Goal: Task Accomplishment & Management: Use online tool/utility

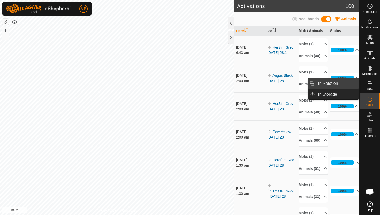
click at [353, 85] on link "In Rotation" at bounding box center [337, 83] width 44 height 10
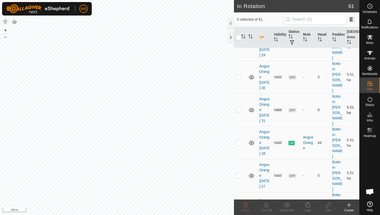
scroll to position [34, 0]
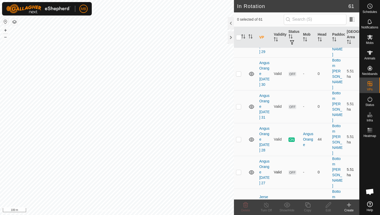
click at [240, 170] on p-checkbox at bounding box center [238, 172] width 5 height 4
checkbox input "true"
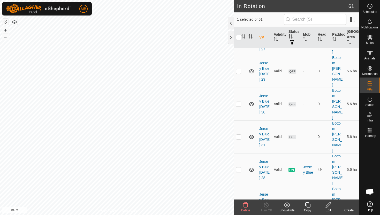
scroll to position [168, 0]
click at [239, 200] on p-checkbox at bounding box center [238, 202] width 5 height 4
checkbox input "true"
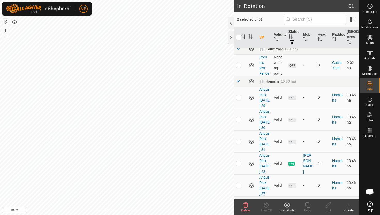
scroll to position [343, 0]
click at [240, 183] on p-checkbox at bounding box center [238, 185] width 5 height 4
checkbox input "true"
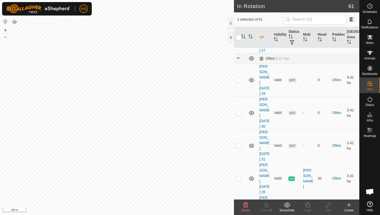
scroll to position [487, 0]
click at [238, 208] on p-checkbox at bounding box center [238, 210] width 5 height 4
checkbox input "true"
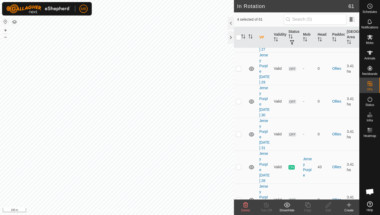
scroll to position [662, 0]
click at [238, 198] on p-checkbox at bounding box center [238, 200] width 5 height 4
checkbox input "true"
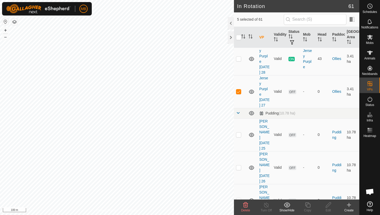
scroll to position [771, 0]
click at [239, 132] on p-checkbox at bounding box center [238, 134] width 5 height 4
checkbox input "true"
click at [239, 165] on p-checkbox at bounding box center [238, 167] width 5 height 4
checkbox input "true"
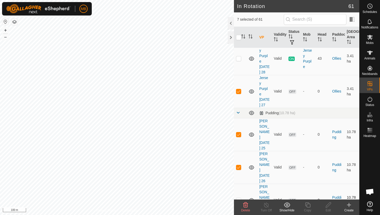
click at [237, 198] on p-checkbox at bounding box center [238, 200] width 5 height 4
checkbox input "true"
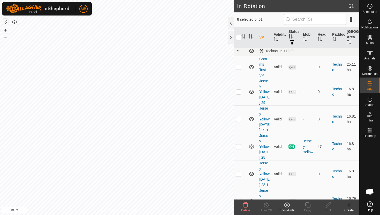
scroll to position [943, 0]
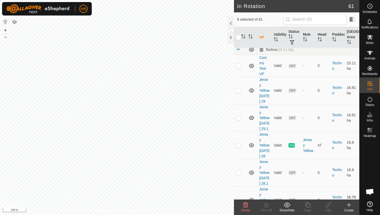
click at [238, 198] on p-checkbox at bounding box center [238, 200] width 5 height 4
checkbox input "true"
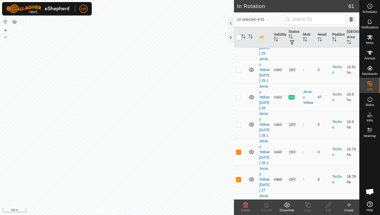
scroll to position [992, 0]
click at [240, 204] on p-checkbox at bounding box center [238, 206] width 5 height 4
checkbox input "true"
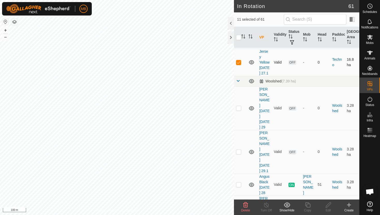
scroll to position [1140, 0]
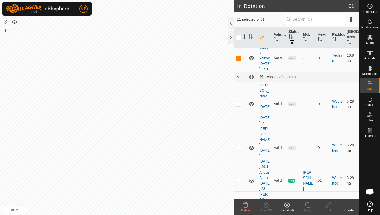
checkbox input "true"
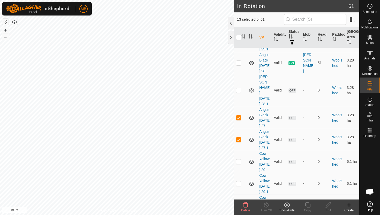
scroll to position [1258, 0]
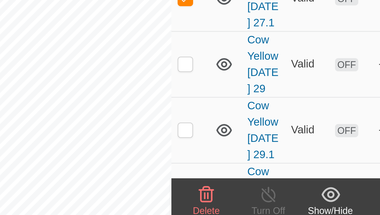
checkbox input "false"
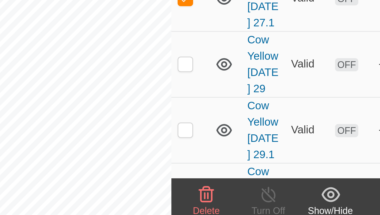
checkbox input "false"
checkbox input "true"
checkbox input "false"
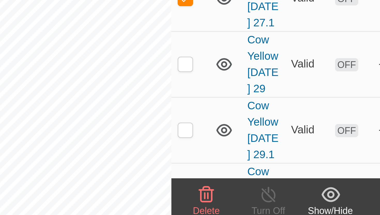
checkbox input "false"
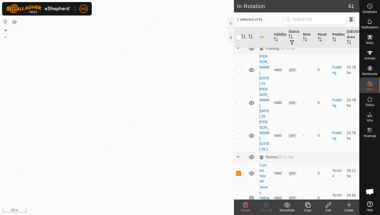
scroll to position [836, 0]
click at [239, 171] on p-checkbox at bounding box center [238, 173] width 5 height 4
checkbox input "false"
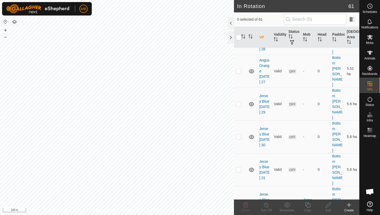
scroll to position [135, 0]
click at [239, 69] on p-checkbox at bounding box center [238, 71] width 5 height 4
checkbox input "true"
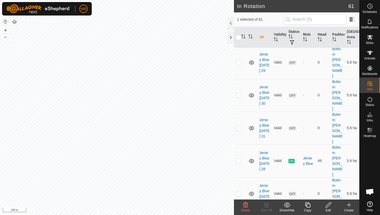
scroll to position [178, 0]
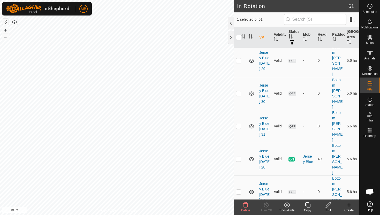
click at [239, 190] on p-checkbox at bounding box center [238, 192] width 5 height 4
checkbox input "true"
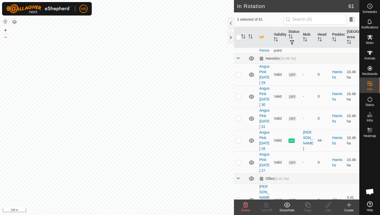
scroll to position [370, 0]
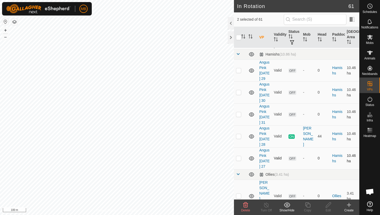
click at [239, 156] on p-checkbox at bounding box center [238, 158] width 5 height 4
checkbox input "true"
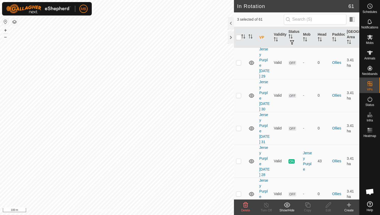
scroll to position [667, 0]
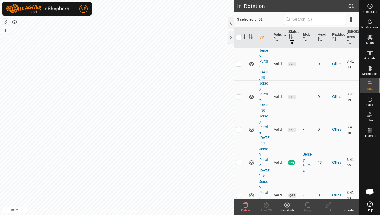
click at [239, 193] on p-checkbox at bounding box center [238, 195] width 5 height 4
checkbox input "true"
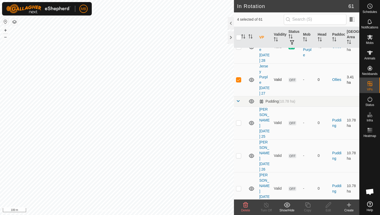
scroll to position [783, 0]
click at [239, 120] on p-checkbox at bounding box center [238, 122] width 5 height 4
checkbox input "true"
click at [239, 153] on p-checkbox at bounding box center [238, 155] width 5 height 4
checkbox input "true"
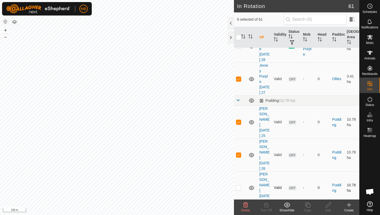
click at [239, 186] on p-checkbox at bounding box center [238, 188] width 5 height 4
checkbox input "true"
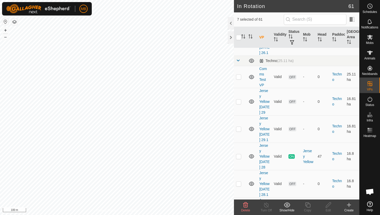
scroll to position [933, 0]
click at [238, 209] on p-checkbox at bounding box center [238, 211] width 5 height 4
checkbox input "true"
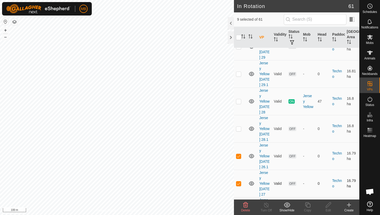
scroll to position [989, 0]
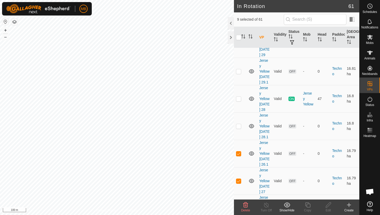
click at [239, 195] on td at bounding box center [240, 208] width 12 height 27
checkbox input "true"
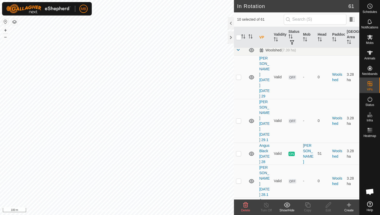
scroll to position [1167, 0]
click at [239, 206] on p-checkbox at bounding box center [238, 208] width 5 height 4
checkbox input "true"
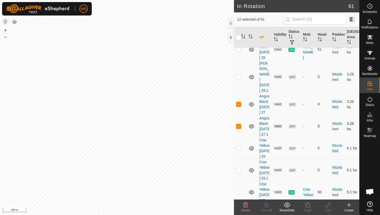
scroll to position [1275, 0]
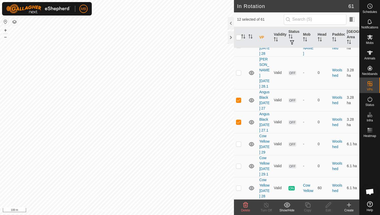
checkbox input "true"
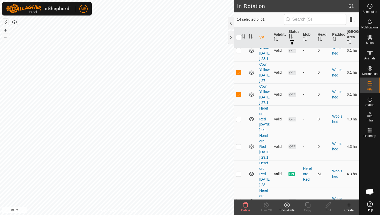
scroll to position [1435, 0]
checkbox input "true"
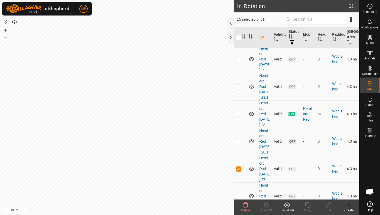
scroll to position [1495, 0]
click at [240, 194] on p-checkbox at bounding box center [238, 196] width 5 height 4
checkbox input "true"
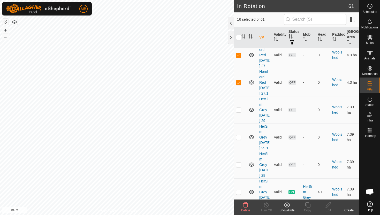
scroll to position [1643, 0]
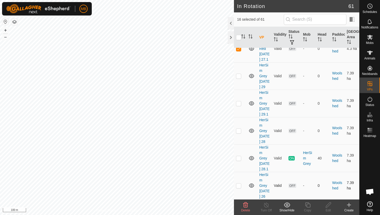
click at [239, 184] on p-checkbox at bounding box center [238, 186] width 5 height 4
checkbox input "true"
click at [238, 200] on td at bounding box center [240, 213] width 12 height 27
checkbox input "true"
click at [239, 129] on p-checkbox at bounding box center [238, 131] width 5 height 4
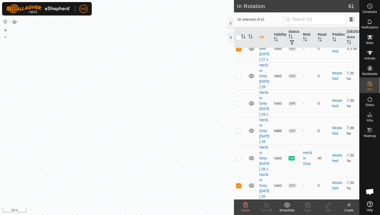
checkbox input "true"
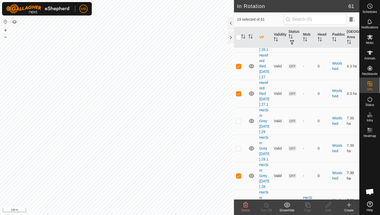
scroll to position [1597, 0]
click at [240, 120] on p-checkbox at bounding box center [238, 122] width 5 height 4
checkbox input "true"
click at [246, 205] on icon at bounding box center [245, 205] width 5 height 5
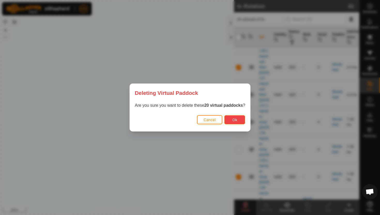
click at [237, 122] on span "Ok" at bounding box center [235, 120] width 5 height 4
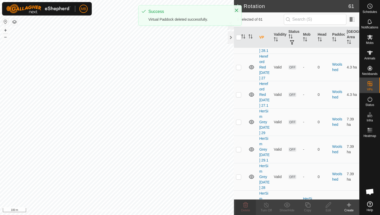
checkbox input "false"
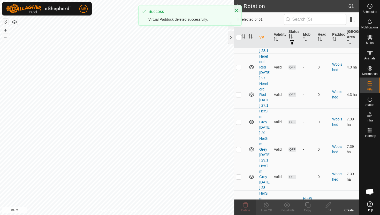
checkbox input "false"
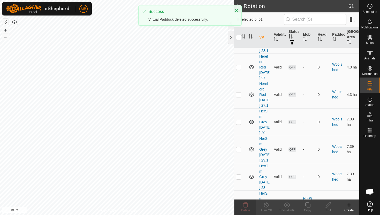
checkbox input "false"
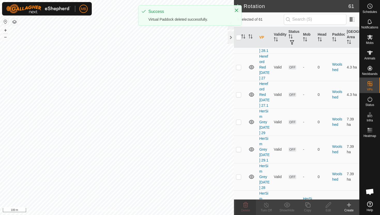
checkbox input "false"
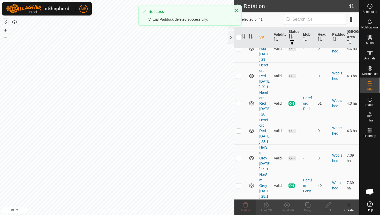
scroll to position [1040, 0]
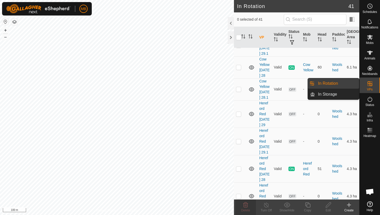
click at [339, 85] on link "In Rotation" at bounding box center [337, 83] width 44 height 10
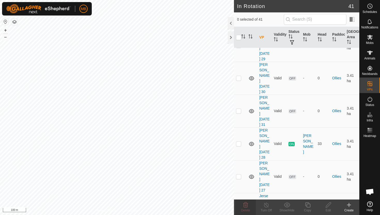
scroll to position [433, 0]
click at [238, 174] on p-checkbox at bounding box center [238, 176] width 5 height 4
click at [240, 174] on p-checkbox at bounding box center [238, 176] width 5 height 4
checkbox input "false"
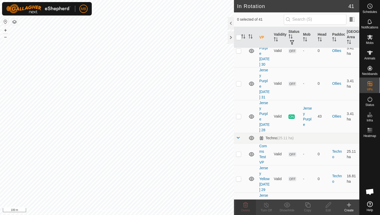
scroll to position [628, 0]
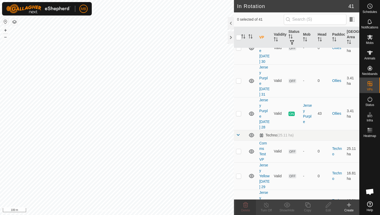
click at [239, 202] on p-checkbox at bounding box center [238, 204] width 5 height 4
checkbox input "true"
click at [308, 206] on icon at bounding box center [308, 205] width 6 height 6
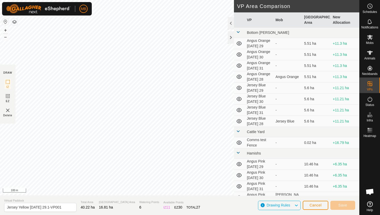
click at [130, 202] on div "Privacy Policy Contact Us dam S hill Type: trough Capacity: 100L Water Level: 1…" at bounding box center [180, 107] width 360 height 215
click at [4, 31] on button "+" at bounding box center [5, 30] width 6 height 6
click at [73, 0] on html "MB Schedules Notifications Mobs Animals Neckbands VPs Status Infra Heatmap Help…" at bounding box center [190, 107] width 380 height 215
click at [6, 29] on button "+" at bounding box center [5, 30] width 6 height 6
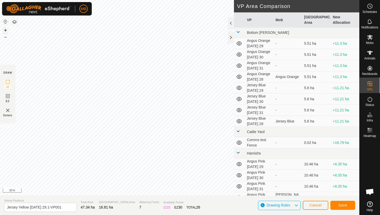
click at [6, 30] on button "+" at bounding box center [5, 30] width 6 height 6
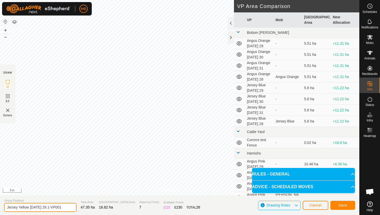
click at [64, 209] on input "Jersey Yellow [DATE] 29.1-VP001" at bounding box center [40, 207] width 72 height 9
type input "Jersey Yellow [DATE] 30"
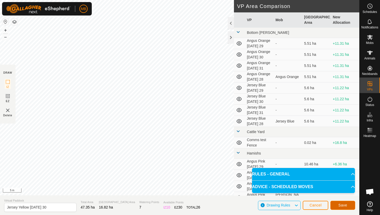
click at [345, 206] on span "Save" at bounding box center [343, 205] width 9 height 4
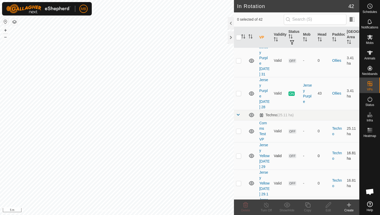
scroll to position [648, 0]
click at [239, 208] on p-checkbox at bounding box center [238, 210] width 5 height 4
checkbox input "true"
click at [308, 206] on icon at bounding box center [308, 205] width 6 height 6
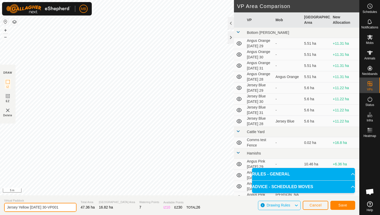
click at [64, 208] on input "Jersey Yellow [DATE] 30-VP001" at bounding box center [40, 207] width 72 height 9
type input "Jersey Yellow [DATE] 30.1"
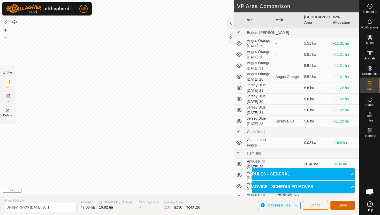
click at [342, 205] on span "Save" at bounding box center [343, 205] width 9 height 4
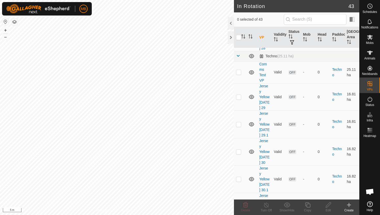
scroll to position [707, 0]
click at [239, 177] on p-checkbox at bounding box center [238, 179] width 5 height 4
checkbox input "true"
click at [308, 206] on icon at bounding box center [308, 205] width 6 height 6
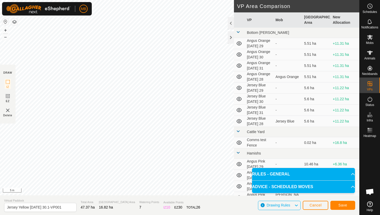
click at [182, 193] on div "Privacy Policy Contact Us Segment length must be longer than 5 m (Current: 1.3 …" at bounding box center [180, 98] width 360 height 196
click at [65, 208] on input "Jersey Yellow [DATE] 30.1-VP001" at bounding box center [40, 207] width 72 height 9
type input "Jersey Yellow [DATE] 31"
click at [344, 205] on span "Save" at bounding box center [343, 205] width 9 height 4
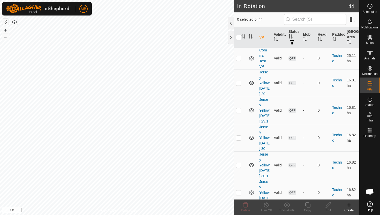
scroll to position [722, 0]
click at [239, 189] on p-checkbox at bounding box center [238, 191] width 5 height 4
checkbox input "true"
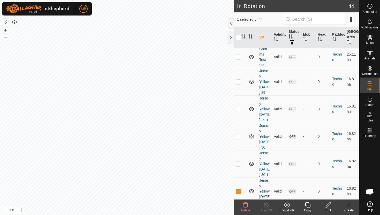
click at [309, 205] on icon at bounding box center [308, 205] width 6 height 6
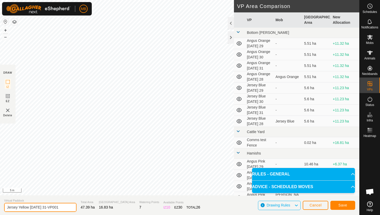
click at [62, 207] on input "Jersey Yellow [DATE] 31-VP001" at bounding box center [40, 207] width 72 height 9
type input "Jersey Yellow [DATE] 31.1"
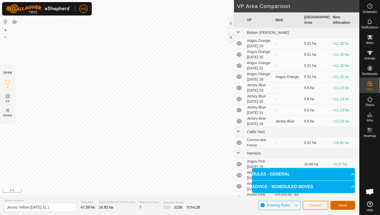
click at [347, 205] on span "Save" at bounding box center [343, 205] width 9 height 4
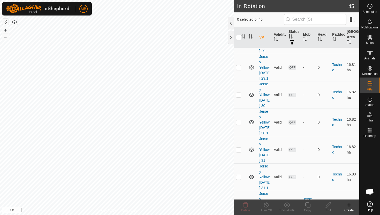
scroll to position [766, 0]
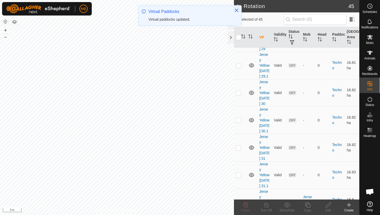
click at [239, 173] on p-checkbox at bounding box center [238, 175] width 5 height 4
checkbox input "true"
click at [309, 205] on icon at bounding box center [308, 205] width 6 height 6
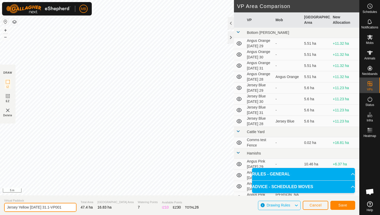
click at [64, 208] on input "Jersey Yellow [DATE] 31.1-VP001" at bounding box center [40, 207] width 72 height 9
type input "Jersey Yellow [DATE] 1"
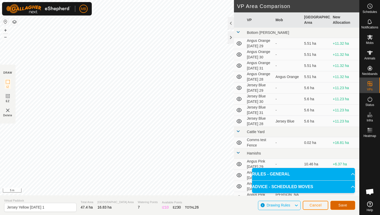
click at [346, 205] on span "Save" at bounding box center [343, 205] width 9 height 4
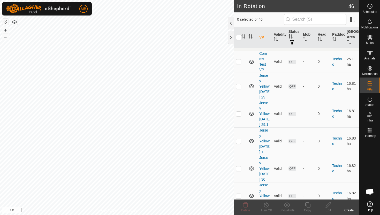
scroll to position [719, 0]
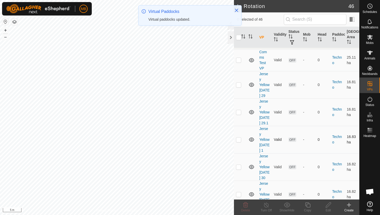
click at [239, 138] on p-checkbox at bounding box center [238, 140] width 5 height 4
checkbox input "true"
click at [308, 205] on icon at bounding box center [308, 205] width 6 height 6
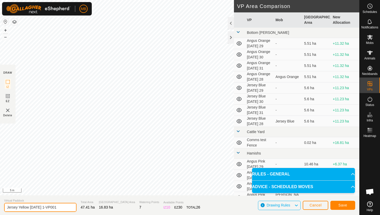
click at [60, 207] on input "Jersey Yellow [DATE] 1-VP001" at bounding box center [40, 207] width 72 height 9
type input "Jersey Yellow [DATE] 1.1"
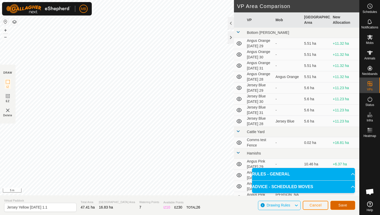
click at [346, 205] on span "Save" at bounding box center [343, 205] width 9 height 4
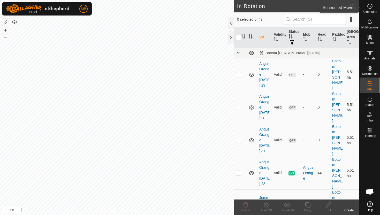
click at [370, 7] on icon at bounding box center [370, 6] width 6 height 6
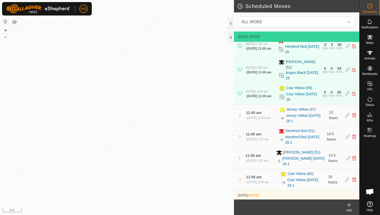
scroll to position [142, 0]
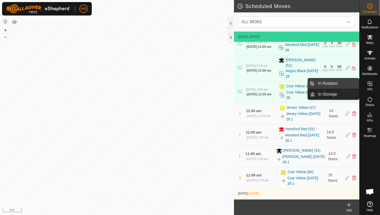
click at [344, 83] on link "In Rotation" at bounding box center [337, 83] width 44 height 10
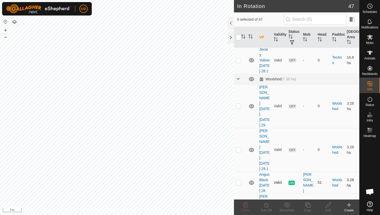
scroll to position [981, 0]
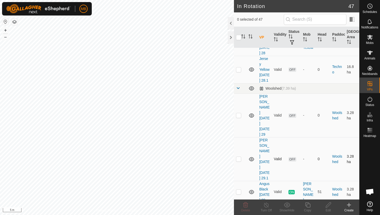
click at [239, 157] on p-checkbox at bounding box center [238, 159] width 5 height 4
checkbox input "true"
click at [308, 206] on icon at bounding box center [308, 205] width 6 height 6
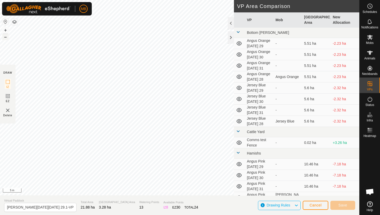
click at [4, 35] on button "–" at bounding box center [5, 37] width 6 height 6
click at [5, 29] on button "+" at bounding box center [5, 30] width 6 height 6
click at [5, 30] on button "+" at bounding box center [5, 30] width 6 height 6
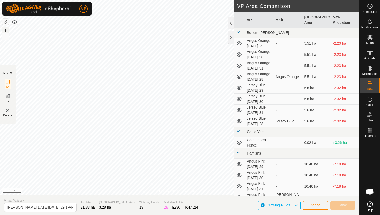
click at [5, 29] on button "+" at bounding box center [5, 30] width 6 height 6
click at [5, 37] on button "–" at bounding box center [5, 37] width 6 height 6
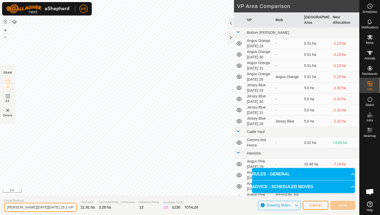
click at [62, 207] on input "[PERSON_NAME][DATE][DATE] 29.1-VP001" at bounding box center [40, 207] width 72 height 9
type input "Angus Black [DATE] 30"
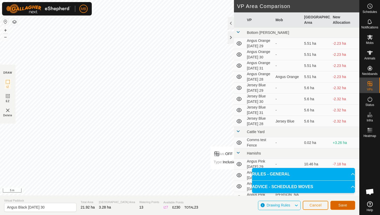
click at [349, 206] on button "Save" at bounding box center [343, 205] width 25 height 9
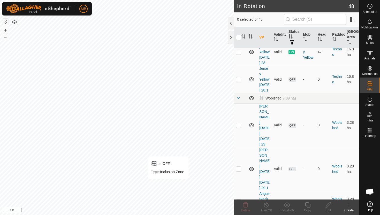
scroll to position [971, 0]
click at [240, 201] on p-checkbox at bounding box center [238, 203] width 5 height 4
checkbox input "true"
click at [308, 206] on icon at bounding box center [308, 205] width 6 height 6
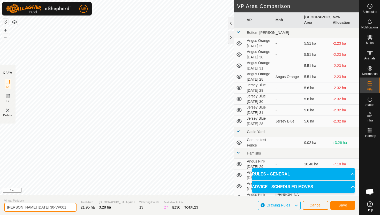
click at [63, 208] on input "[PERSON_NAME] [DATE] 30-VP001" at bounding box center [40, 207] width 72 height 9
type input "Angus Black [DATE] 30.1"
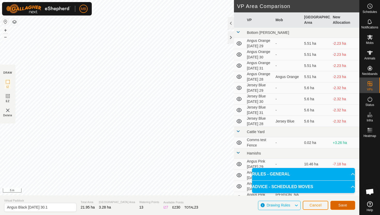
click at [341, 205] on span "Save" at bounding box center [343, 205] width 9 height 4
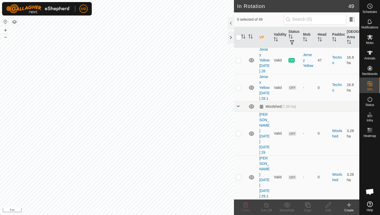
scroll to position [965, 0]
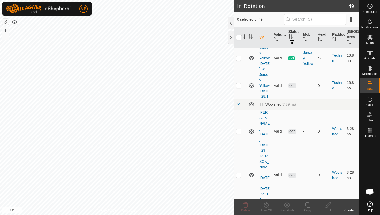
checkbox input "true"
click at [307, 204] on icon at bounding box center [307, 205] width 5 height 5
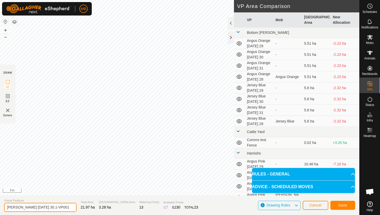
click at [64, 208] on input "[PERSON_NAME] [DATE] 30.1-VP001" at bounding box center [40, 207] width 72 height 9
type input "Angus Black [DATE] 31"
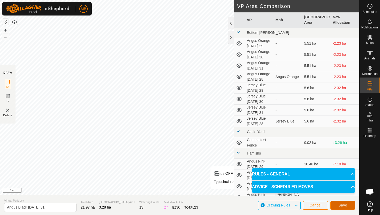
click at [345, 205] on span "Save" at bounding box center [343, 205] width 9 height 4
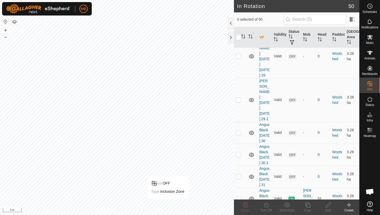
scroll to position [1042, 0]
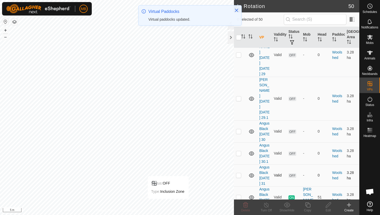
click at [239, 173] on p-checkbox at bounding box center [238, 175] width 5 height 4
checkbox input "true"
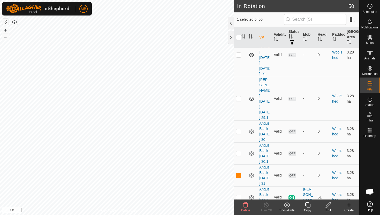
click at [309, 203] on icon at bounding box center [308, 205] width 6 height 6
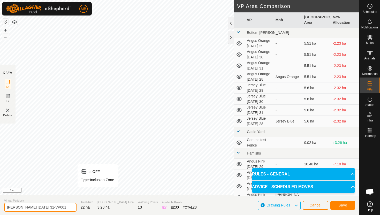
click at [62, 208] on input "[PERSON_NAME] [DATE] 31-VP001" at bounding box center [40, 207] width 72 height 9
type input "Angus Black [DATE] 31.1"
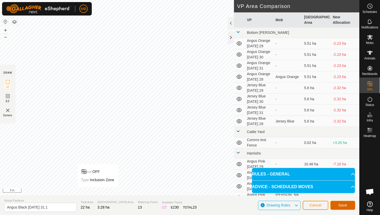
click at [342, 206] on span "Save" at bounding box center [343, 205] width 9 height 4
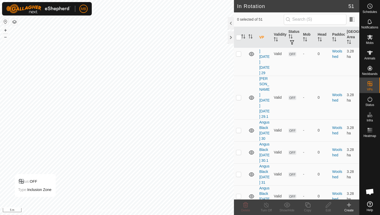
scroll to position [1043, 0]
click at [239, 194] on p-checkbox at bounding box center [238, 196] width 5 height 4
checkbox input "true"
click at [307, 205] on icon at bounding box center [308, 205] width 6 height 6
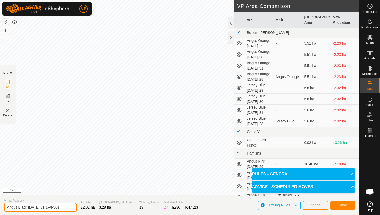
click at [63, 208] on input "Angus Black [DATE] 31.1-VP001" at bounding box center [40, 207] width 72 height 9
type input "Angus Black [DATE] 1"
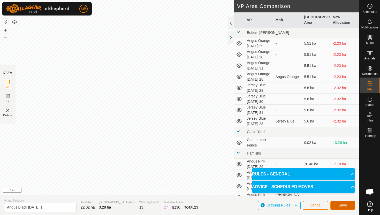
click at [340, 204] on span "Save" at bounding box center [343, 205] width 9 height 4
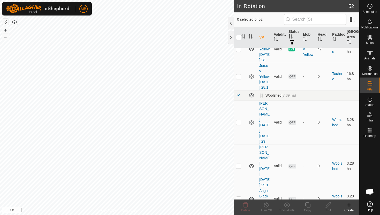
scroll to position [976, 0]
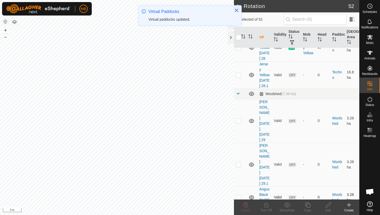
click at [240, 195] on p-checkbox at bounding box center [238, 197] width 5 height 4
checkbox input "true"
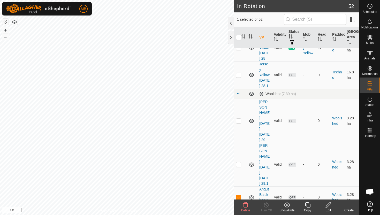
click at [308, 205] on icon at bounding box center [308, 205] width 6 height 6
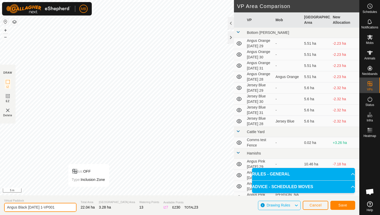
click at [62, 208] on input "Angus Black [DATE] 1-VP001" at bounding box center [40, 207] width 72 height 9
type input "Angus Black [DATE] 1.1"
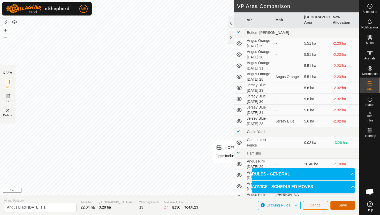
click at [344, 204] on span "Save" at bounding box center [343, 205] width 9 height 4
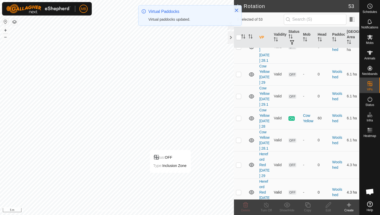
scroll to position [1286, 0]
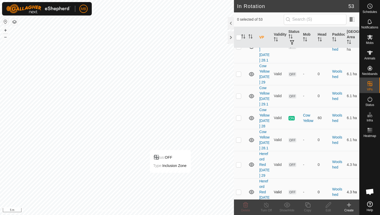
click at [239, 190] on p-checkbox at bounding box center [238, 192] width 5 height 4
checkbox input "true"
click at [308, 203] on icon at bounding box center [308, 205] width 6 height 6
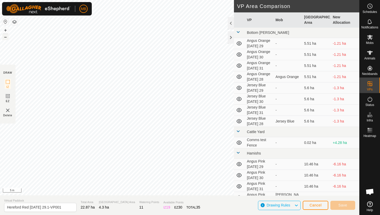
click at [5, 35] on button "–" at bounding box center [5, 37] width 6 height 6
click at [5, 31] on button "+" at bounding box center [5, 30] width 6 height 6
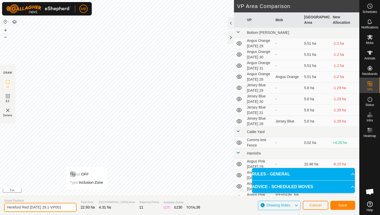
click at [61, 208] on input "Hereford Red [DATE] 29.1-VP001" at bounding box center [40, 207] width 72 height 9
type input "Hereford Red [DATE] 30"
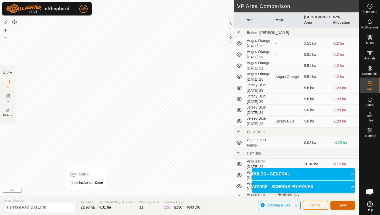
click at [336, 206] on button "Save" at bounding box center [343, 205] width 25 height 9
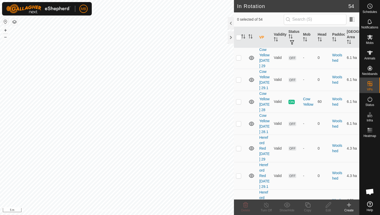
scroll to position [1304, 0]
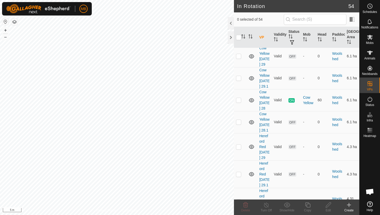
click at [238, 200] on p-checkbox at bounding box center [238, 202] width 5 height 4
checkbox input "true"
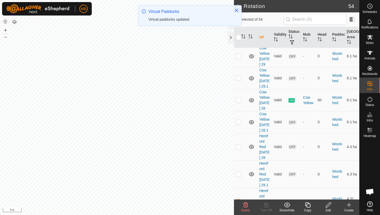
click at [310, 205] on icon at bounding box center [308, 205] width 6 height 6
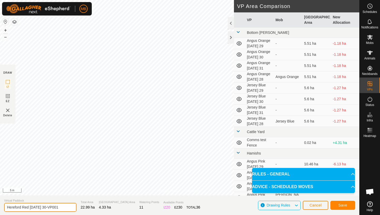
click at [64, 209] on input "Hereford Red [DATE] 30-VP001" at bounding box center [40, 207] width 72 height 9
type input "Hereford Red [DATE] 30.1"
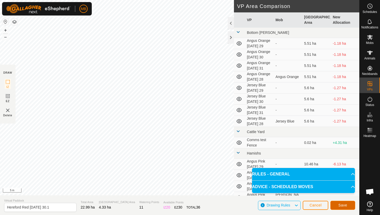
click at [340, 204] on span "Save" at bounding box center [343, 205] width 9 height 4
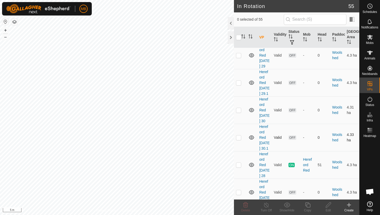
scroll to position [1399, 0]
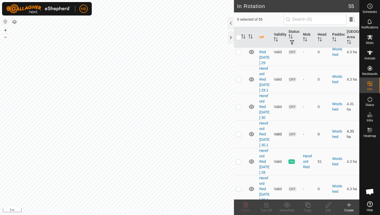
click at [239, 132] on p-checkbox at bounding box center [238, 134] width 5 height 4
checkbox input "true"
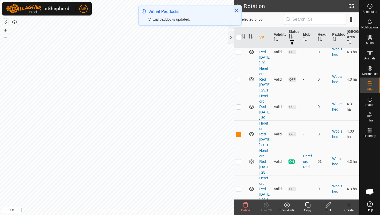
click at [308, 206] on icon at bounding box center [308, 205] width 6 height 6
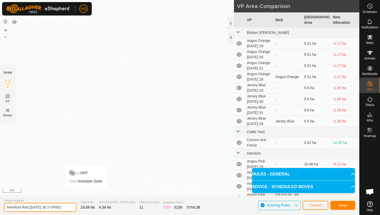
click at [64, 207] on input "Hereford Red [DATE] 30.1-VP001" at bounding box center [40, 207] width 72 height 9
type input "Hereford Red [DATE] 31"
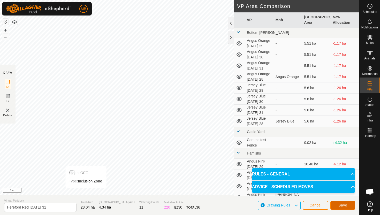
click at [341, 206] on span "Save" at bounding box center [343, 205] width 9 height 4
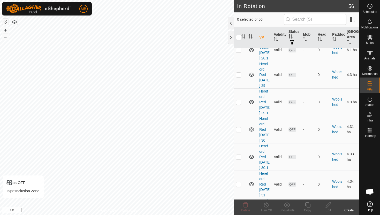
scroll to position [1377, 0]
click at [239, 182] on p-checkbox at bounding box center [238, 184] width 5 height 4
checkbox input "true"
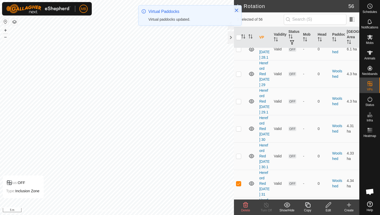
click at [309, 205] on icon at bounding box center [308, 205] width 6 height 6
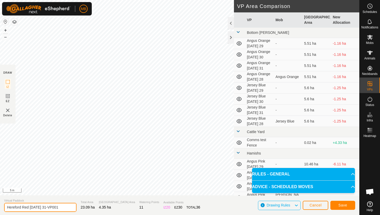
click at [61, 209] on input "Hereford Red [DATE] 31-VP001" at bounding box center [40, 207] width 72 height 9
type input "Hereford Red [DATE] 31.1"
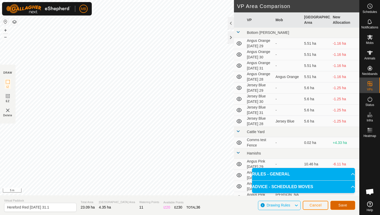
click at [348, 204] on button "Save" at bounding box center [343, 205] width 25 height 9
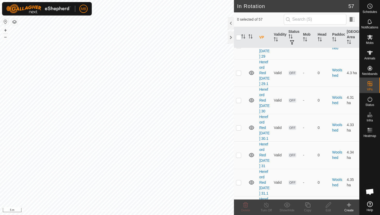
scroll to position [1421, 0]
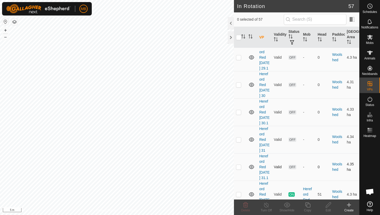
click at [239, 165] on p-checkbox at bounding box center [238, 167] width 5 height 4
checkbox input "true"
click at [310, 205] on icon at bounding box center [308, 205] width 6 height 6
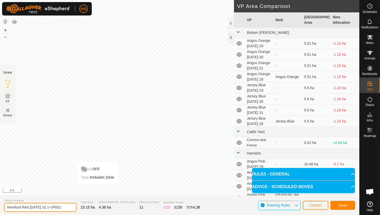
click at [64, 208] on input "Hereford Red [DATE] 31.1-VP001" at bounding box center [40, 207] width 72 height 9
type input "Hereford Red [DATE] 1"
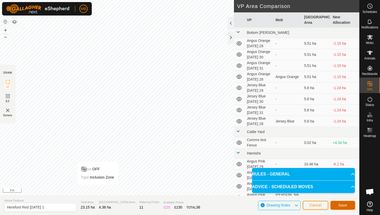
click at [346, 205] on span "Save" at bounding box center [343, 205] width 9 height 4
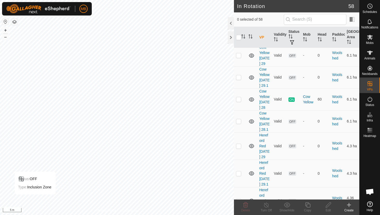
scroll to position [1308, 0]
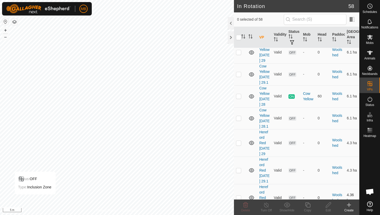
click at [239, 196] on p-checkbox at bounding box center [238, 198] width 5 height 4
checkbox input "true"
click at [308, 206] on icon at bounding box center [308, 205] width 6 height 6
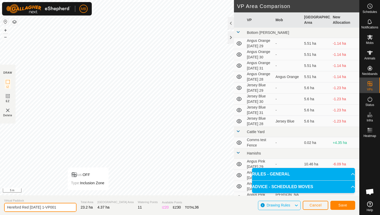
click at [61, 209] on input "Hereford Red [DATE] 1-VP001" at bounding box center [40, 207] width 72 height 9
type input "Hereford Red [DATE] 1.1"
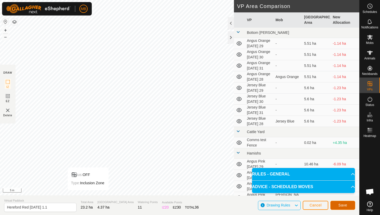
click at [346, 206] on span "Save" at bounding box center [343, 205] width 9 height 4
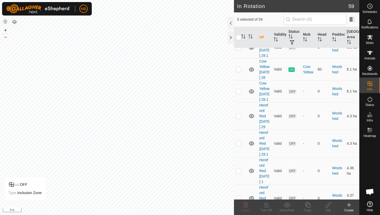
scroll to position [1336, 0]
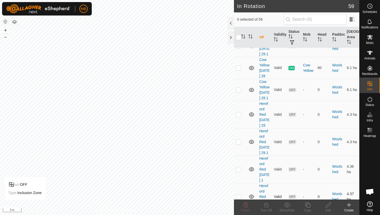
click at [239, 195] on p-checkbox at bounding box center [238, 197] width 5 height 4
checkbox input "true"
click at [308, 206] on icon at bounding box center [308, 205] width 6 height 6
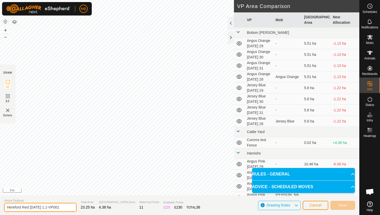
click at [62, 208] on input "Hereford Red [DATE] 1.1-VP001" at bounding box center [40, 207] width 72 height 9
type input "Hereford Red [DATE] 2"
click at [247, 161] on div "Privacy Policy Contact Us Segment length must be longer than 5 m (Current: 1.2 …" at bounding box center [180, 107] width 360 height 215
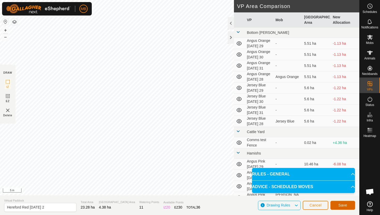
click at [343, 205] on span "Save" at bounding box center [343, 205] width 9 height 4
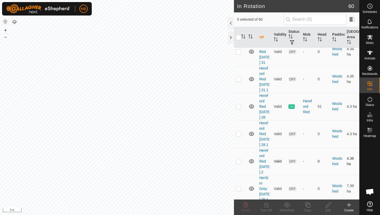
scroll to position [1564, 0]
click at [240, 159] on p-checkbox at bounding box center [238, 161] width 5 height 4
checkbox input "true"
click at [308, 205] on icon at bounding box center [308, 205] width 6 height 6
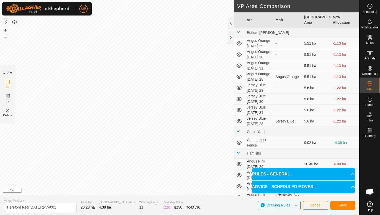
click at [180, 193] on div "Privacy Policy Contact Us Segment length must be longer than 5 m (Current: 1.2 …" at bounding box center [180, 98] width 360 height 196
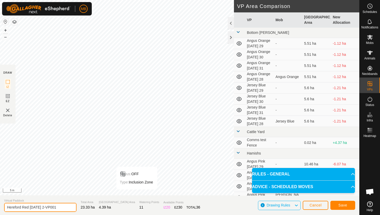
click at [63, 209] on input "Hereford Red Tuesday 2-VP001" at bounding box center [40, 207] width 72 height 9
type input "Hereford Red Tuesday 2.1"
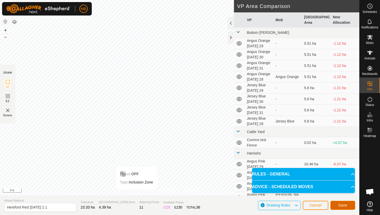
click at [346, 205] on span "Save" at bounding box center [343, 205] width 9 height 4
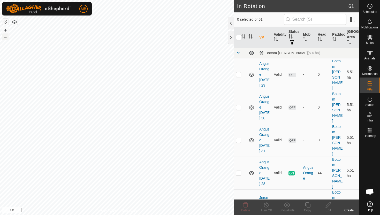
click at [6, 36] on button "–" at bounding box center [5, 37] width 6 height 6
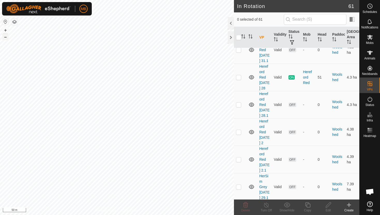
scroll to position [1591, 0]
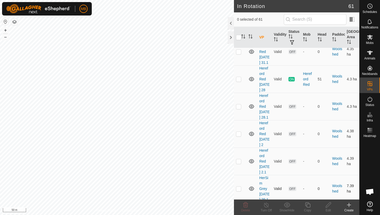
click at [240, 187] on p-checkbox at bounding box center [238, 189] width 5 height 4
checkbox input "true"
click at [308, 204] on icon at bounding box center [308, 205] width 6 height 6
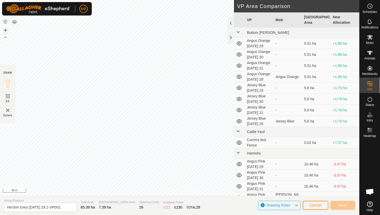
click at [5, 30] on button "+" at bounding box center [5, 30] width 6 height 6
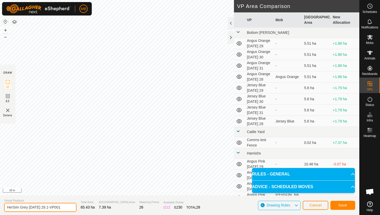
click at [61, 208] on input "HerSim Grey Friday 29.1-VP001" at bounding box center [40, 207] width 72 height 9
type input "HerSim Grey Saturday 30"
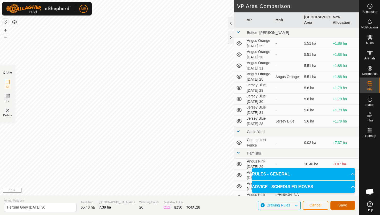
click at [348, 204] on button "Save" at bounding box center [343, 205] width 25 height 9
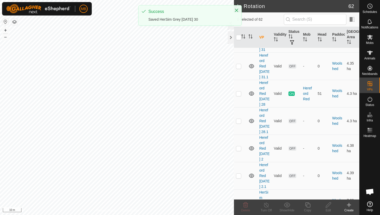
scroll to position [1638, 0]
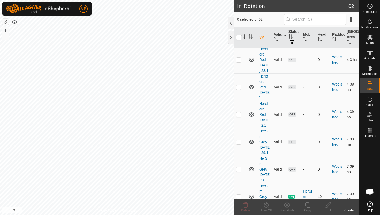
click at [239, 167] on p-checkbox at bounding box center [238, 169] width 5 height 4
checkbox input "true"
click at [309, 206] on icon at bounding box center [308, 205] width 6 height 6
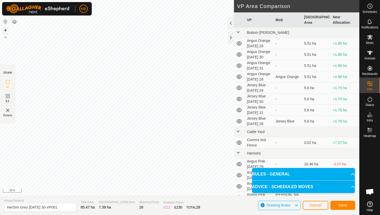
click at [5, 29] on button "+" at bounding box center [5, 30] width 6 height 6
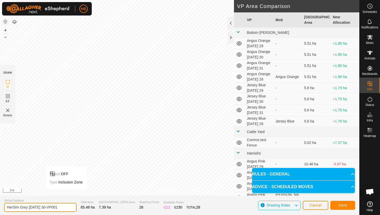
click at [63, 208] on input "HerSim Grey Saturday 30-VP001" at bounding box center [40, 207] width 72 height 9
type input "HerSim Grey Sunday 31"
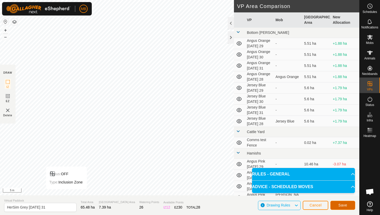
click at [346, 205] on span "Save" at bounding box center [343, 205] width 9 height 4
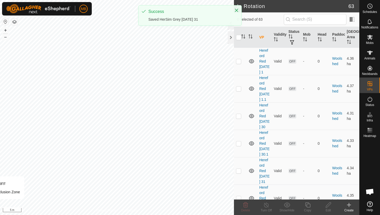
scroll to position [1665, 0]
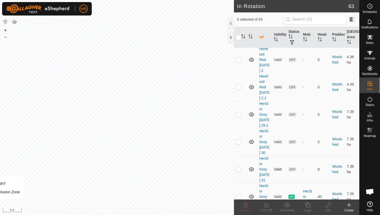
click at [239, 167] on p-checkbox at bounding box center [238, 169] width 5 height 4
checkbox input "true"
click at [308, 206] on icon at bounding box center [308, 205] width 6 height 6
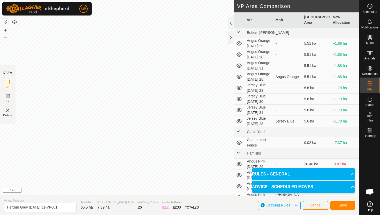
click at [179, 0] on html "MB Schedules Notifications Mobs Animals Neckbands VPs Status Infra Heatmap Help…" at bounding box center [190, 107] width 380 height 215
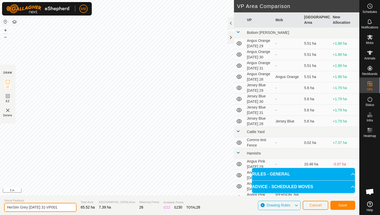
click at [62, 208] on input "HerSim Grey Sunday 31-VP001" at bounding box center [40, 207] width 72 height 9
type input "HerSim Grey Monday 1"
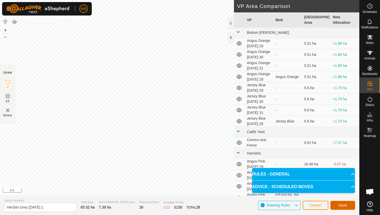
click at [343, 204] on span "Save" at bounding box center [343, 205] width 9 height 4
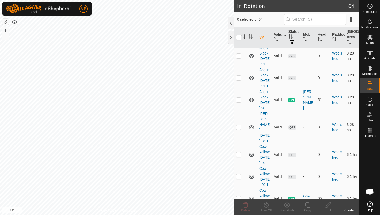
scroll to position [1202, 0]
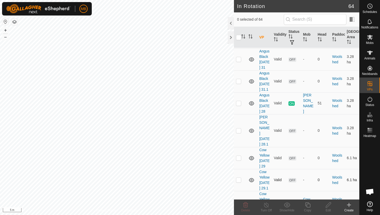
click at [240, 178] on p-checkbox at bounding box center [238, 180] width 5 height 4
checkbox input "true"
click at [308, 204] on icon at bounding box center [307, 205] width 5 height 5
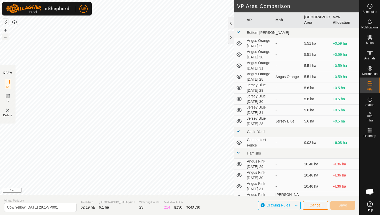
click at [6, 37] on button "–" at bounding box center [5, 37] width 6 height 6
click at [6, 36] on button "–" at bounding box center [5, 37] width 6 height 6
click at [5, 29] on button "+" at bounding box center [5, 30] width 6 height 6
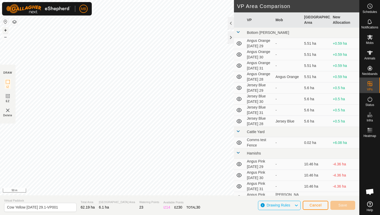
click at [5, 29] on button "+" at bounding box center [5, 30] width 6 height 6
click at [5, 28] on button "+" at bounding box center [5, 30] width 6 height 6
click at [5, 29] on button "+" at bounding box center [5, 30] width 6 height 6
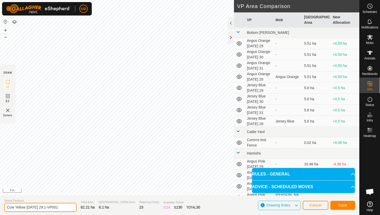
click at [60, 209] on input "Cow Yellow Friday 29.1-VP001" at bounding box center [40, 207] width 72 height 9
type input "Cow Yellow Saturday 30"
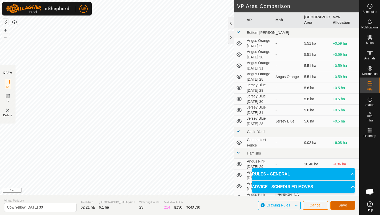
click at [348, 205] on button "Save" at bounding box center [343, 205] width 25 height 9
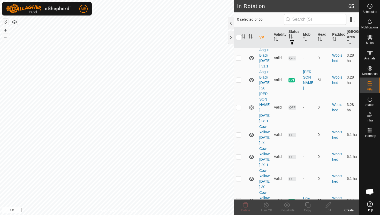
scroll to position [1224, 0]
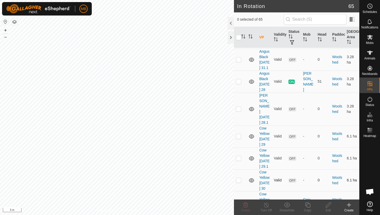
click at [239, 178] on p-checkbox at bounding box center [238, 180] width 5 height 4
checkbox input "true"
click at [308, 205] on icon at bounding box center [308, 205] width 6 height 6
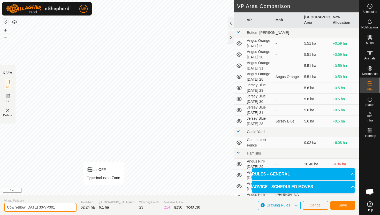
click at [60, 208] on input "Cow Yellow Saturday 30-VP001" at bounding box center [40, 207] width 72 height 9
type input "Cow Yellow Saturday 30.1"
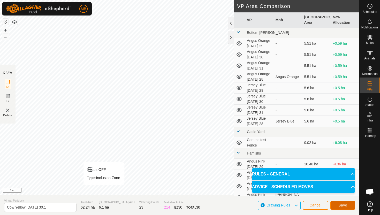
click at [346, 205] on span "Save" at bounding box center [343, 205] width 9 height 4
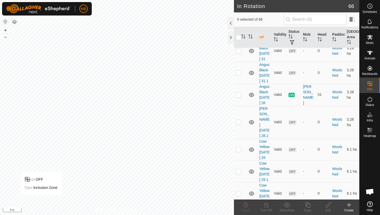
scroll to position [1211, 0]
click at [237, 213] on p-checkbox at bounding box center [238, 215] width 5 height 4
checkbox input "true"
click at [307, 205] on icon at bounding box center [307, 205] width 5 height 5
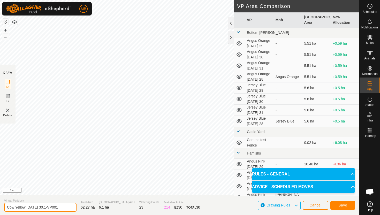
click at [64, 208] on input "Cow Yellow Saturday 30.1-VP001" at bounding box center [40, 207] width 72 height 9
type input "Cow Yellow Sunday 31"
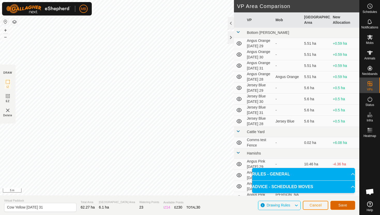
click at [348, 204] on button "Save" at bounding box center [343, 205] width 25 height 9
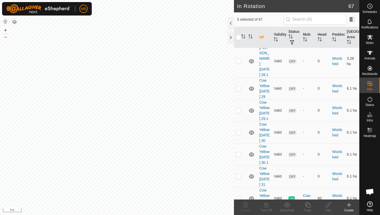
scroll to position [1262, 0]
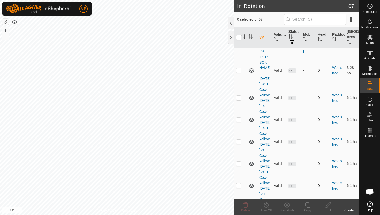
click at [239, 184] on p-checkbox at bounding box center [238, 186] width 5 height 4
checkbox input "true"
click at [307, 204] on icon at bounding box center [307, 205] width 5 height 5
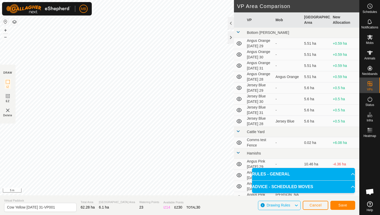
click at [129, 204] on div "Privacy Policy Contact Us Status: OFF Type: Inclusion Zone + – ⇧ i 5 m DRAW IZ …" at bounding box center [180, 107] width 360 height 215
click at [151, 200] on div "Privacy Policy Contact Us Status: OFF Type: Inclusion Zone + – ⇧ i 5 m DRAW IZ …" at bounding box center [180, 107] width 360 height 215
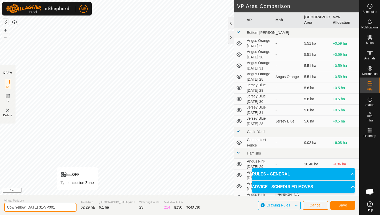
click at [63, 208] on input "Cow Yellow Sunday 31-VP001" at bounding box center [40, 207] width 72 height 9
type input "Cow Yellow Sunday 31.1"
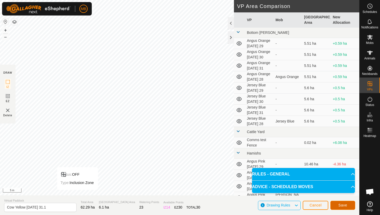
click at [348, 205] on button "Save" at bounding box center [343, 205] width 25 height 9
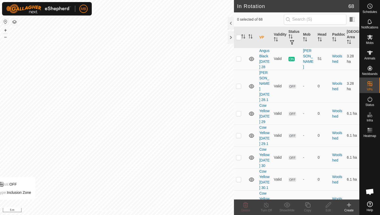
scroll to position [1249, 0]
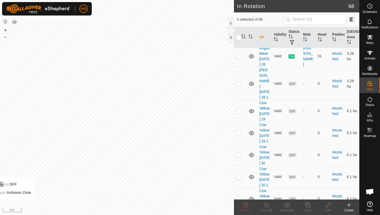
checkbox input "true"
click at [307, 205] on icon at bounding box center [308, 205] width 6 height 6
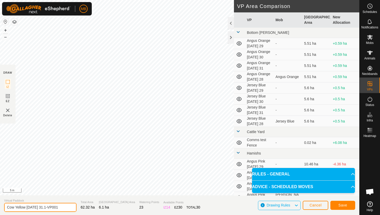
click at [62, 207] on input "Cow Yellow Sunday 31.1-VP001" at bounding box center [40, 207] width 72 height 9
type input "Cow Yellow Monday 1"
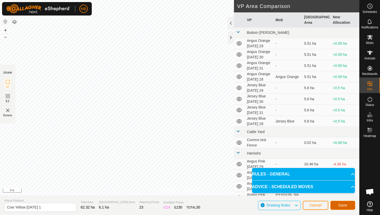
click at [345, 205] on span "Save" at bounding box center [343, 205] width 9 height 4
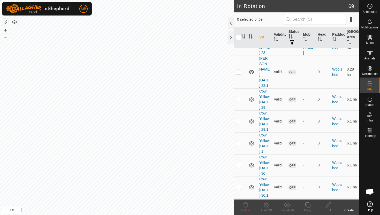
scroll to position [1259, 0]
click at [240, 143] on p-checkbox at bounding box center [238, 145] width 5 height 4
checkbox input "true"
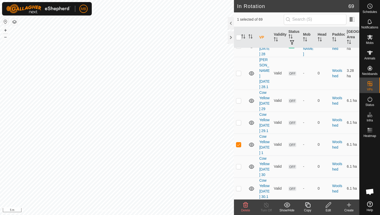
click at [308, 206] on icon at bounding box center [308, 205] width 6 height 6
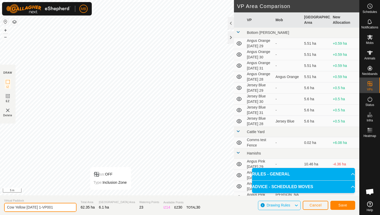
click at [61, 208] on input "Cow Yellow Monday 1-VP001" at bounding box center [40, 207] width 72 height 9
type input "Cow Yellow Monday 1.1"
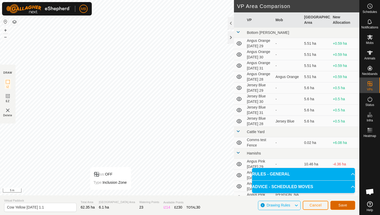
click at [344, 205] on span "Save" at bounding box center [343, 205] width 9 height 4
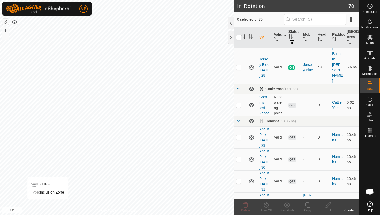
scroll to position [245, 0]
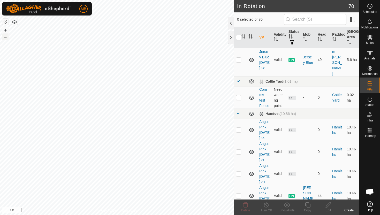
click at [6, 38] on button "–" at bounding box center [5, 37] width 6 height 6
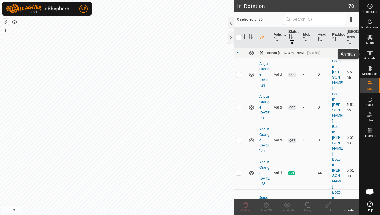
click at [370, 53] on icon at bounding box center [370, 53] width 6 height 4
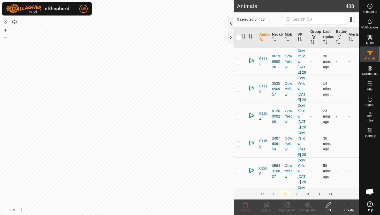
click at [230, 22] on div at bounding box center [231, 23] width 6 height 12
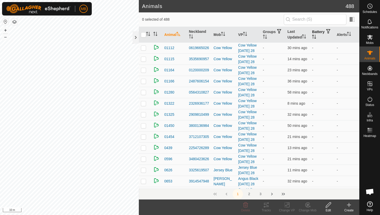
click at [316, 35] on icon "Activate to sort" at bounding box center [314, 37] width 4 height 4
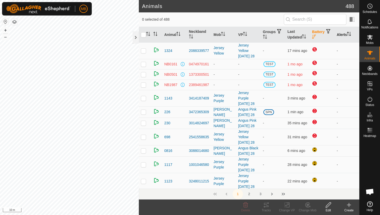
click at [350, 32] on icon "Activate to sort" at bounding box center [349, 34] width 4 height 4
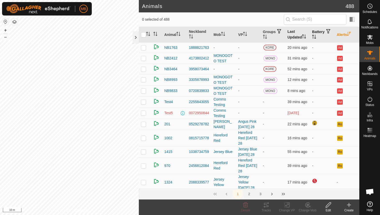
click at [306, 36] on icon "Activate to sort" at bounding box center [304, 36] width 4 height 4
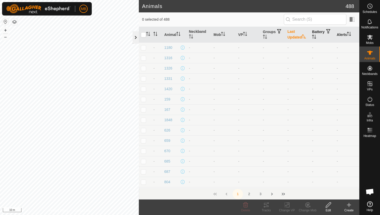
click at [136, 39] on div at bounding box center [136, 37] width 6 height 12
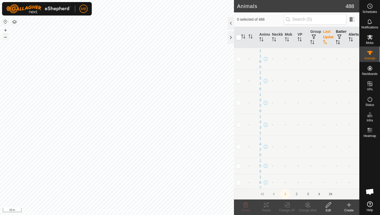
click at [7, 36] on button "–" at bounding box center [5, 37] width 6 height 6
